Goal: Task Accomplishment & Management: Use online tool/utility

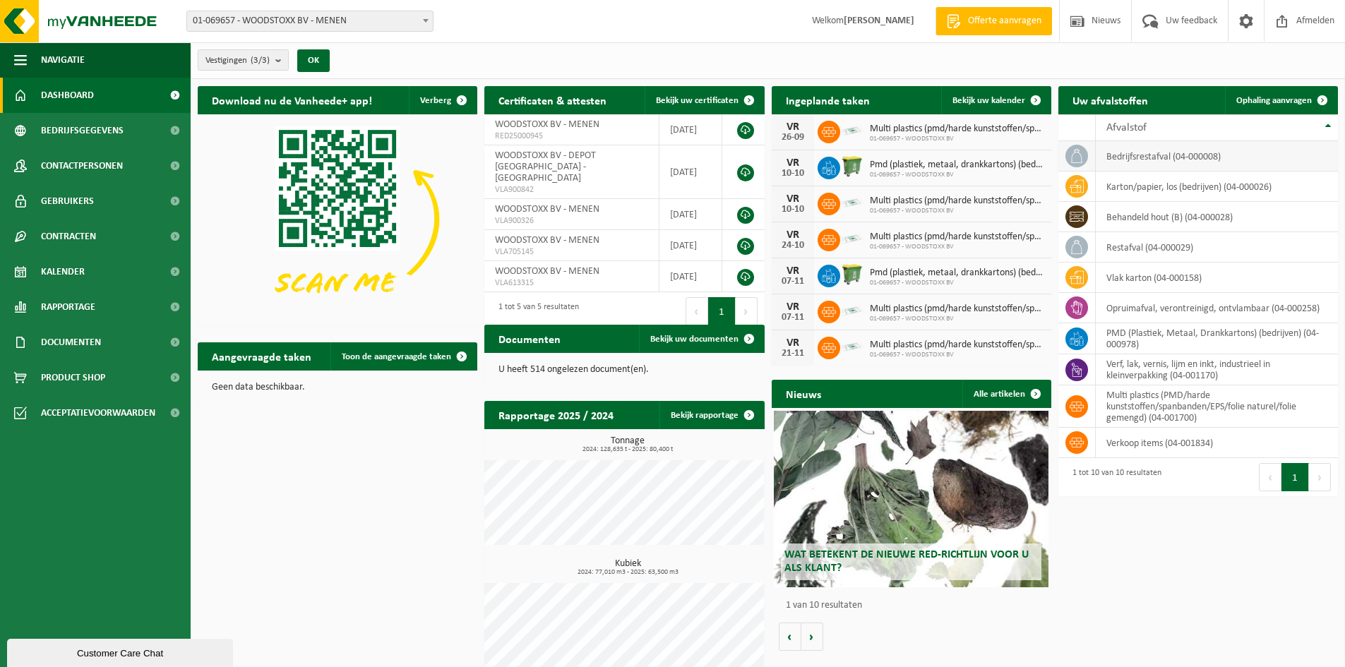
click at [1141, 157] on td "bedrijfsrestafval (04-000008)" at bounding box center [1217, 156] width 242 height 30
click at [1272, 103] on span "Ophaling aanvragen" at bounding box center [1274, 100] width 76 height 9
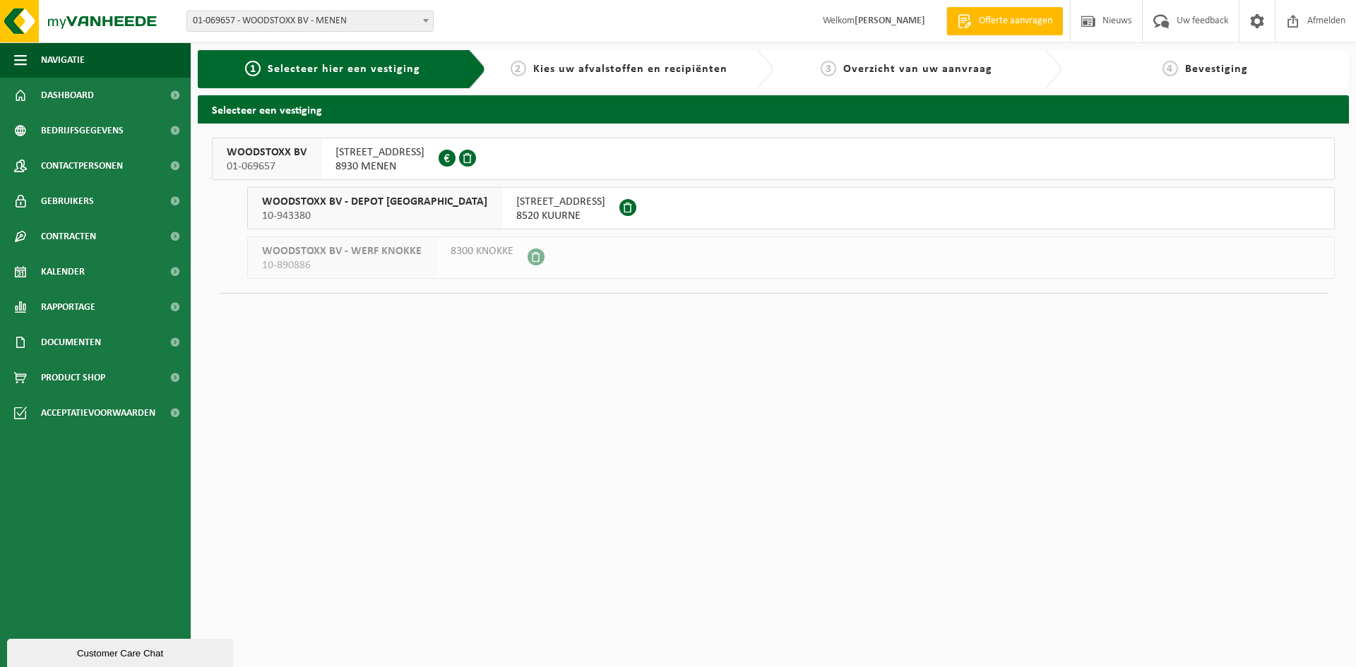
click at [352, 160] on span "8930 MENEN" at bounding box center [379, 167] width 89 height 14
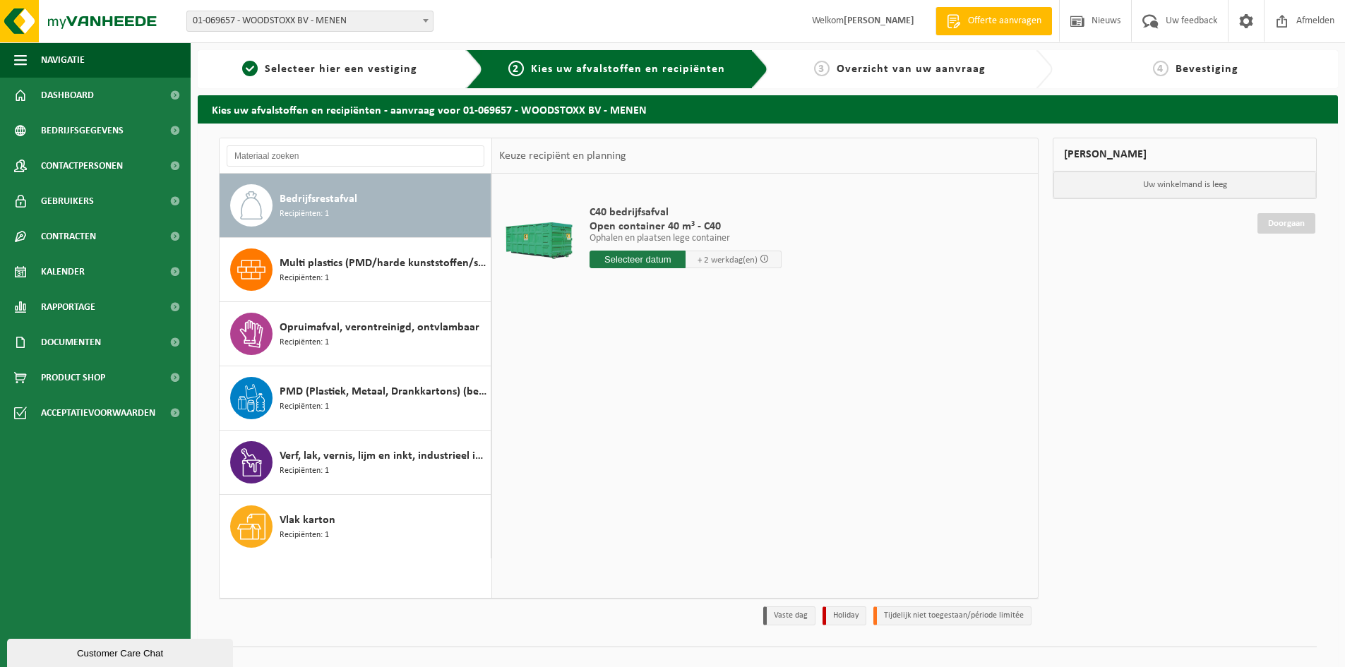
click at [400, 212] on div "Bedrijfsrestafval Recipiënten: 1" at bounding box center [384, 205] width 208 height 42
click at [649, 268] on input "text" at bounding box center [638, 260] width 96 height 18
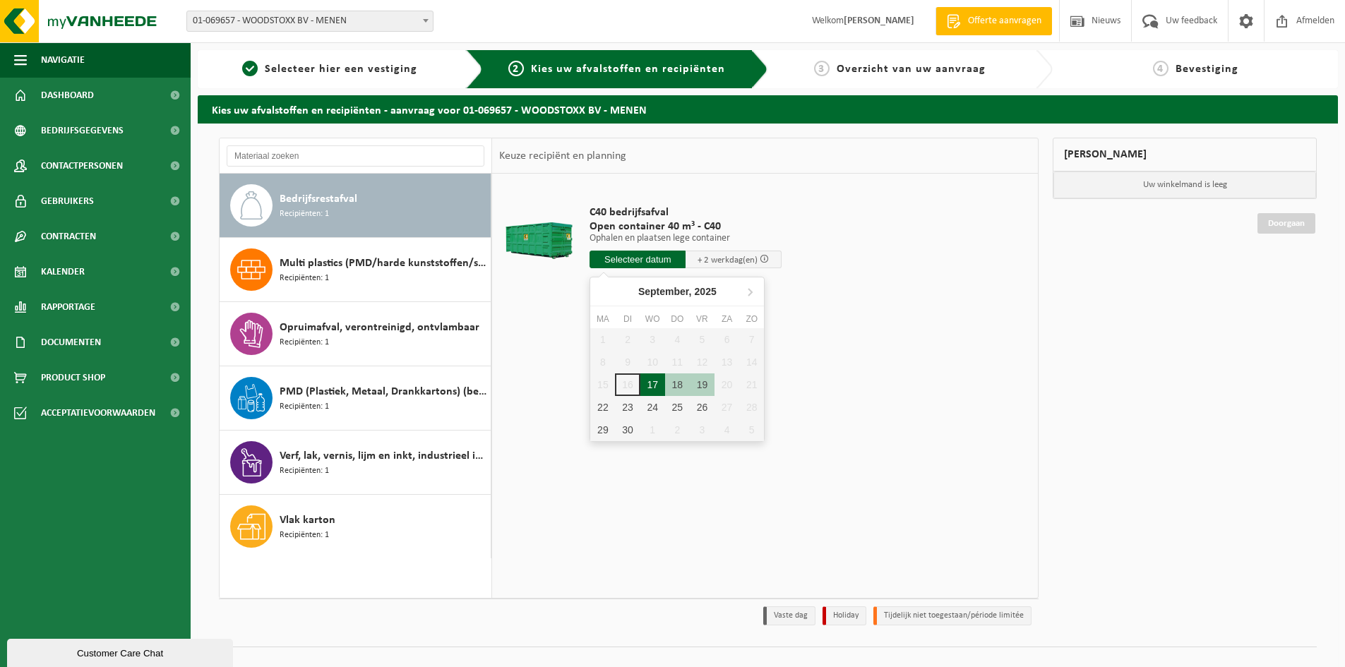
click at [657, 390] on div "17" at bounding box center [652, 385] width 25 height 23
type input "Van 2025-09-17"
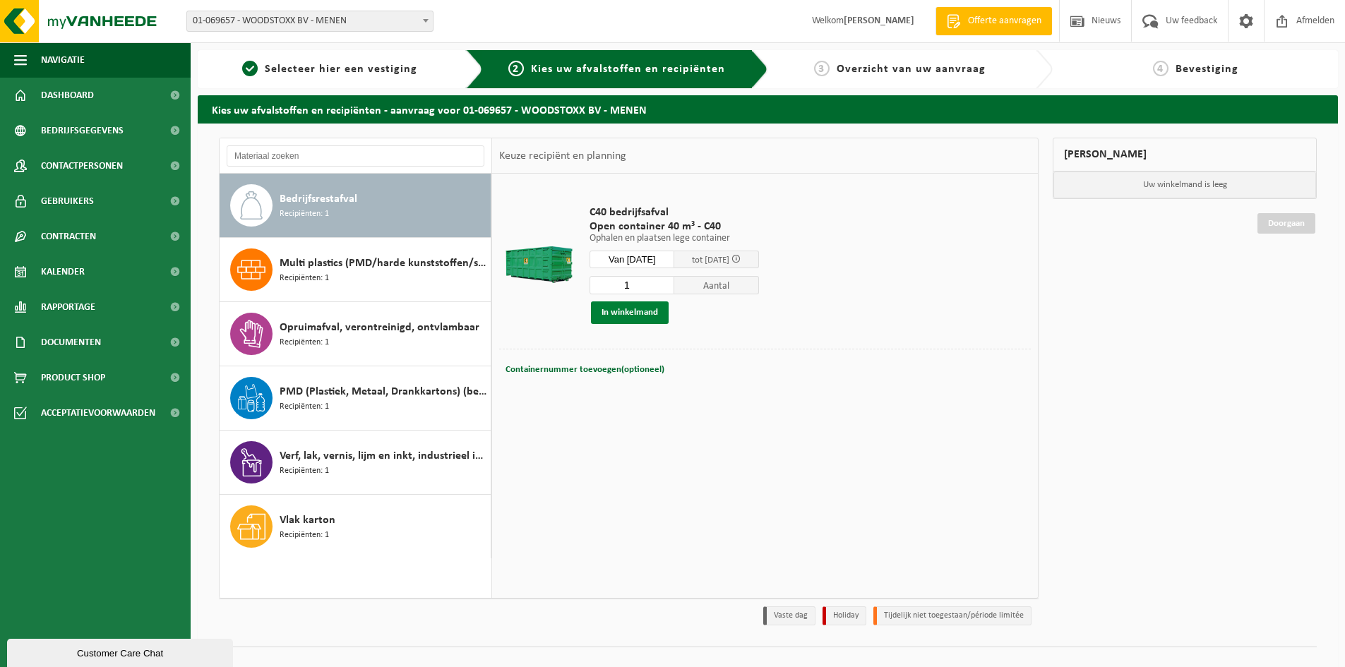
click at [626, 317] on button "In winkelmand" at bounding box center [630, 313] width 78 height 23
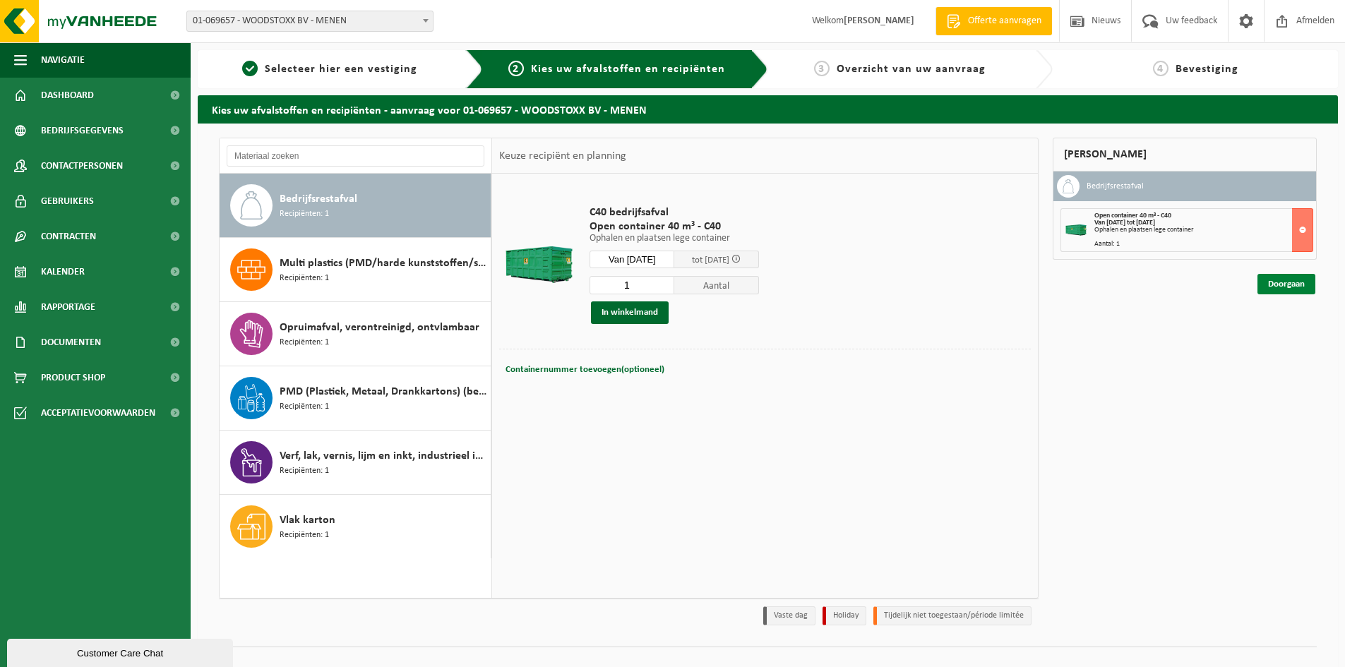
click at [1303, 285] on link "Doorgaan" at bounding box center [1287, 284] width 58 height 20
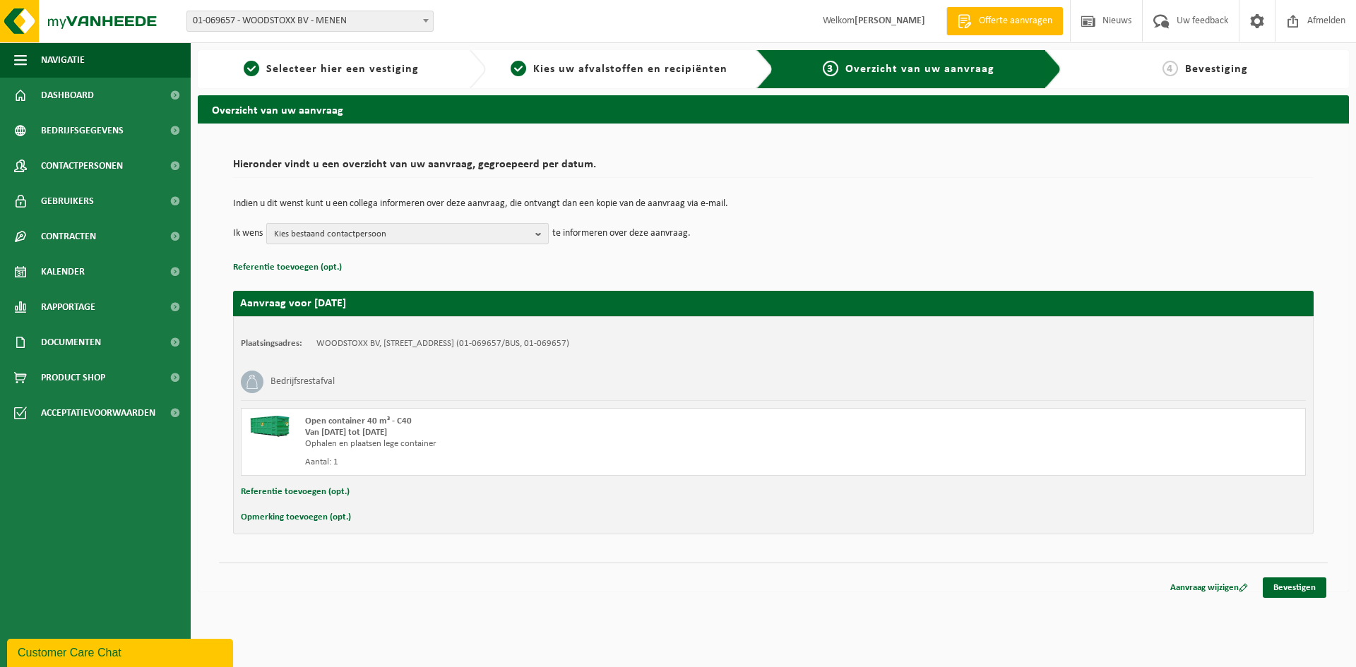
click at [547, 239] on b "button" at bounding box center [541, 234] width 13 height 20
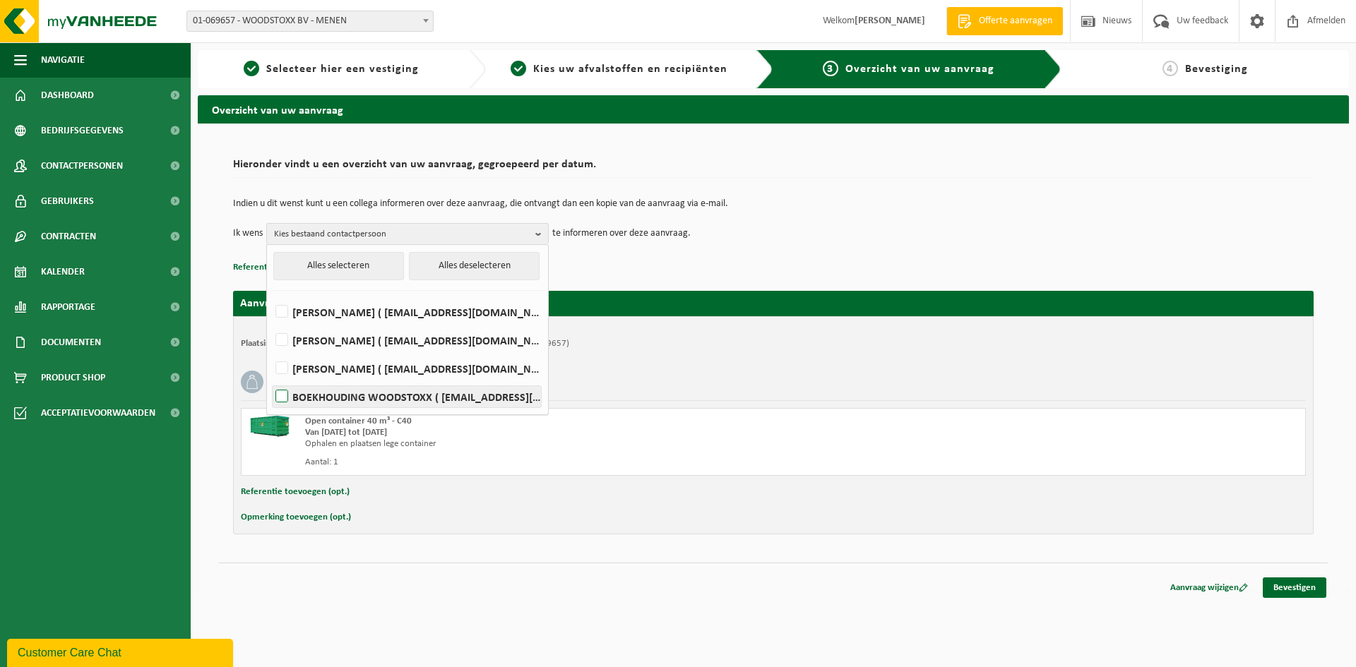
click at [415, 395] on label "BOEKHOUDING WOODSTOXX ( boekhouding@woodstoxx.be )" at bounding box center [407, 396] width 268 height 21
click at [270, 379] on input "BOEKHOUDING WOODSTOXX ( boekhouding@woodstoxx.be )" at bounding box center [270, 378] width 1 height 1
checkbox input "true"
click at [1284, 586] on link "Bevestigen" at bounding box center [1295, 588] width 64 height 20
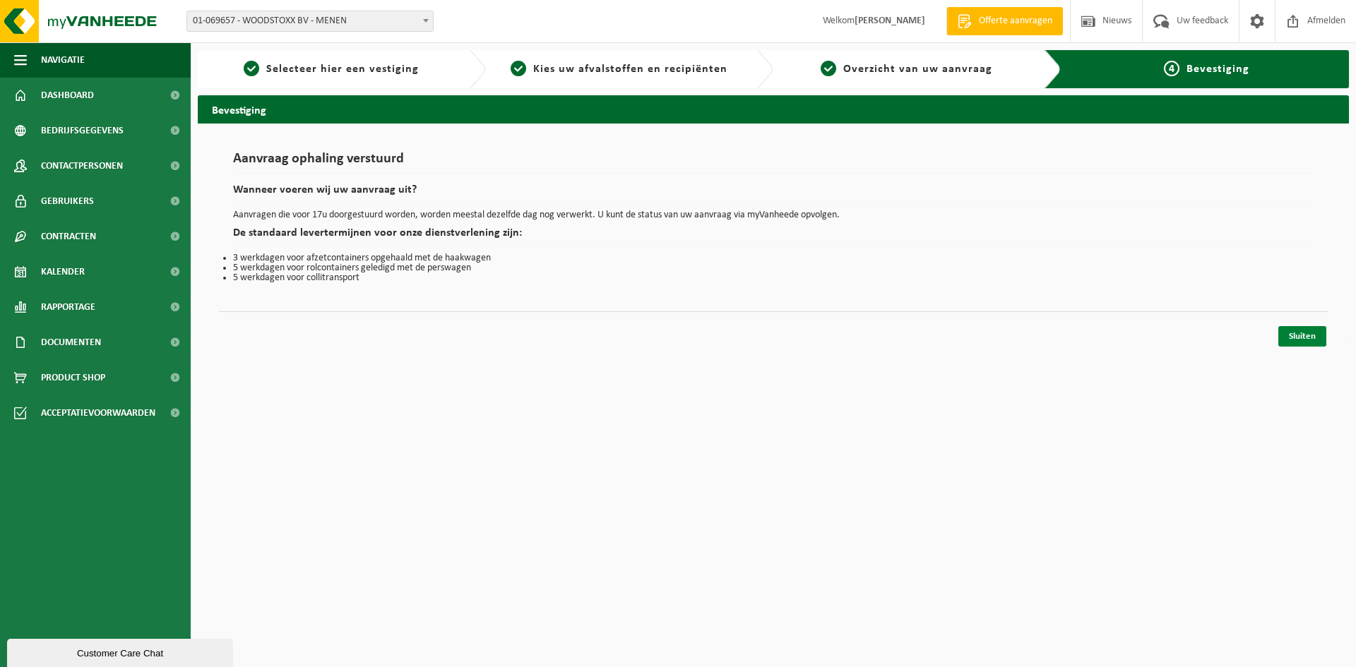
click at [1312, 341] on link "Sluiten" at bounding box center [1302, 336] width 48 height 20
